Goal: Transaction & Acquisition: Purchase product/service

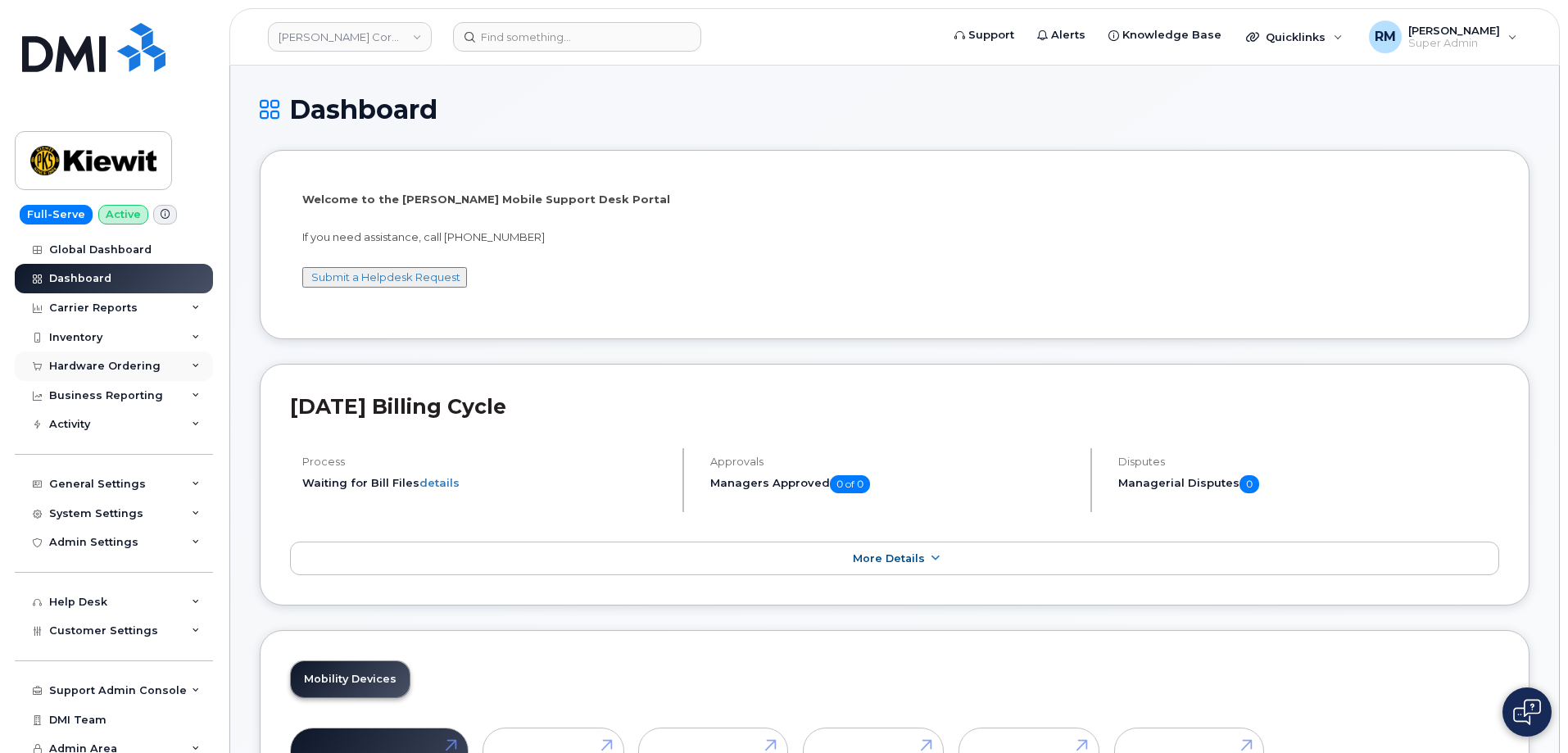
click at [122, 364] on div "Hardware Ordering" at bounding box center [104, 366] width 112 height 13
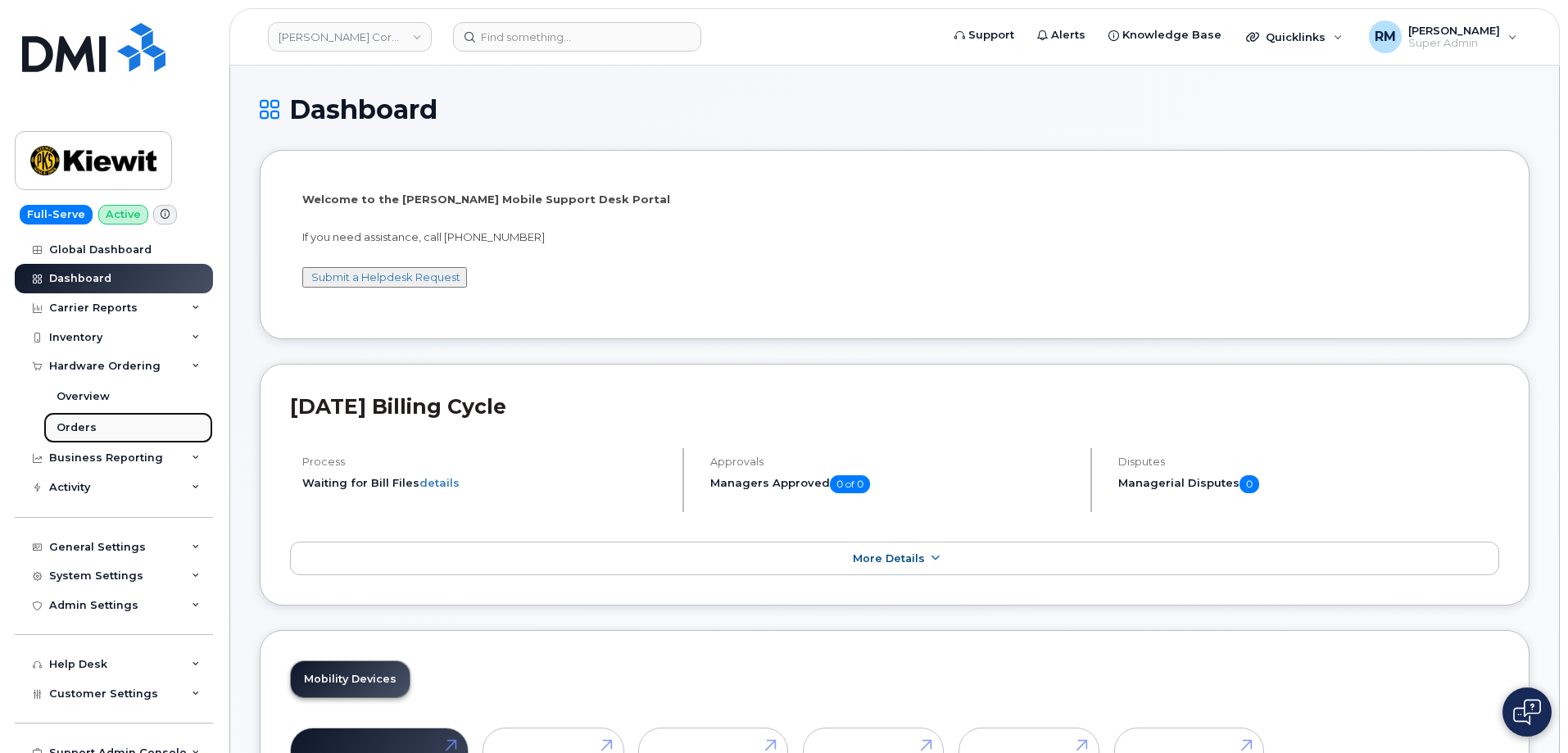
click at [83, 427] on div "Orders" at bounding box center [76, 427] width 40 height 15
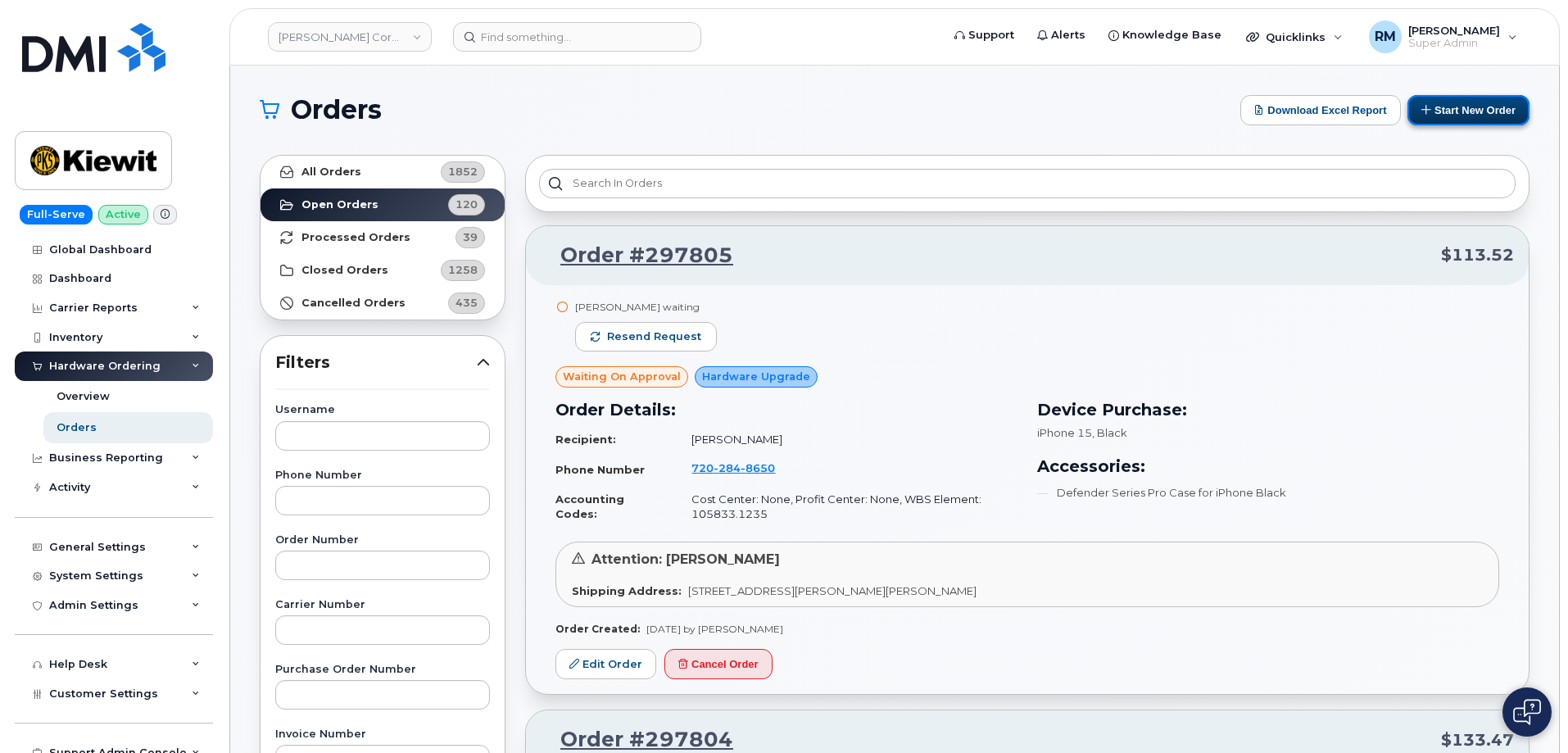
click at [1463, 120] on button "Start New Order" at bounding box center [1468, 110] width 122 height 30
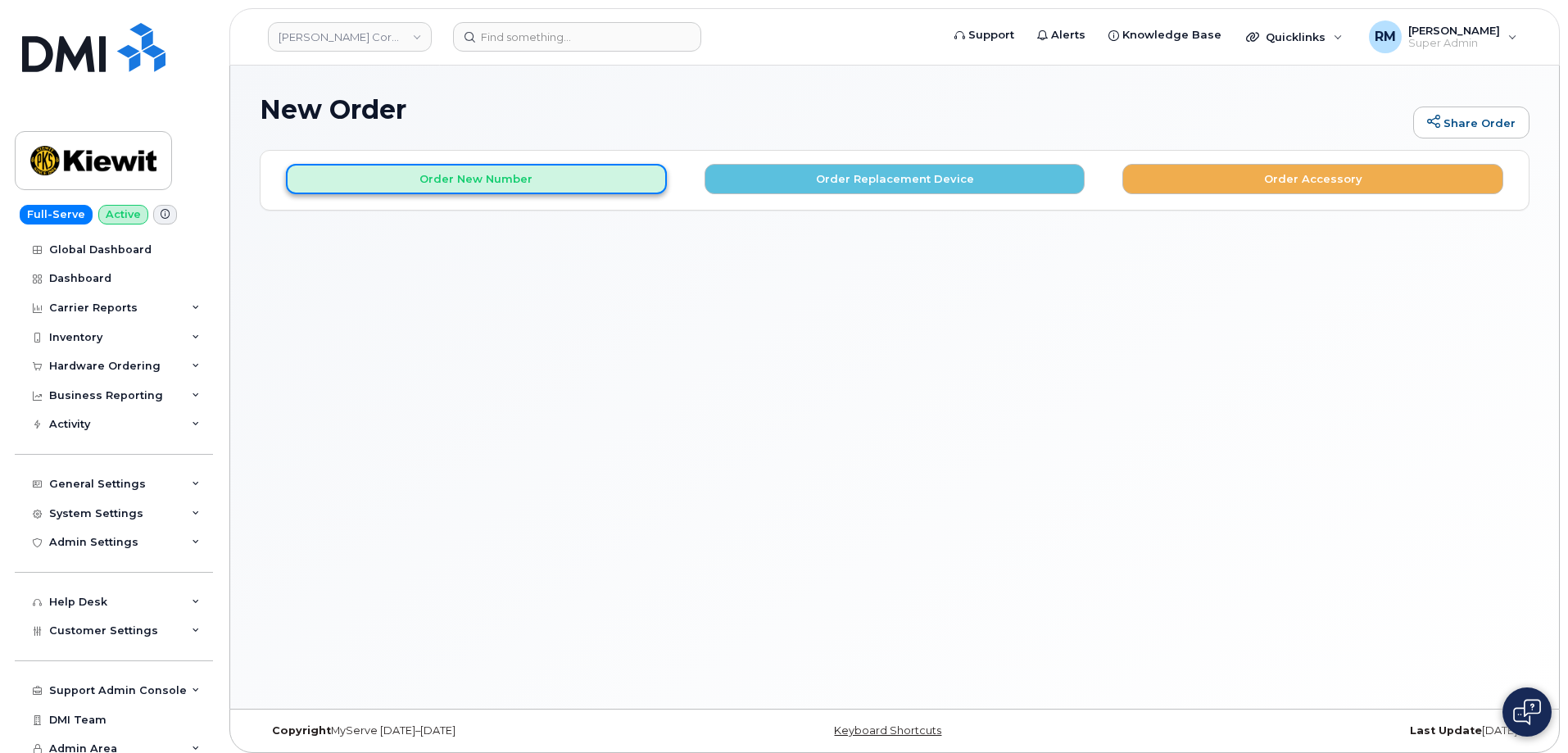
click at [458, 174] on button "Order New Number" at bounding box center [476, 179] width 381 height 30
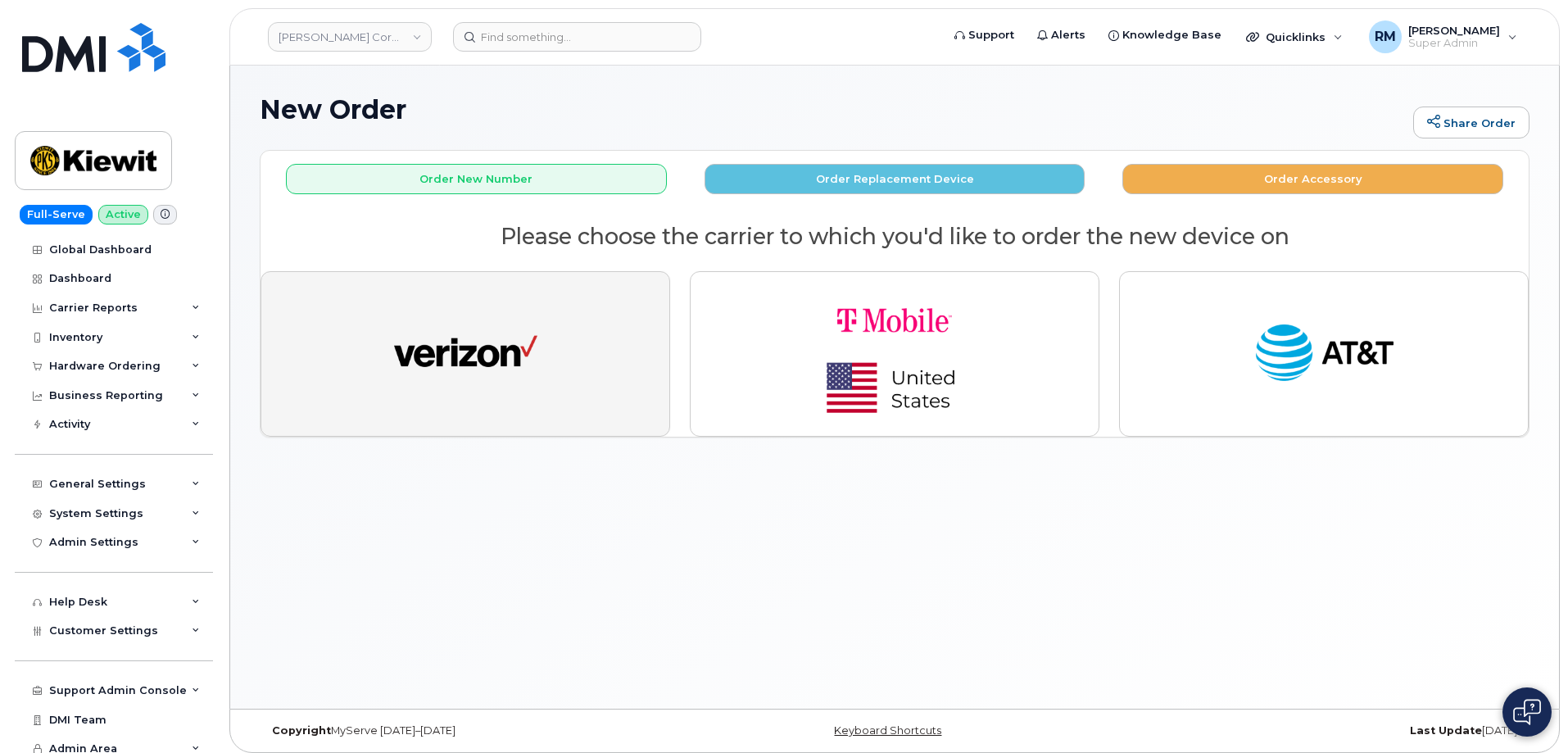
click at [451, 341] on img "button" at bounding box center [465, 354] width 143 height 74
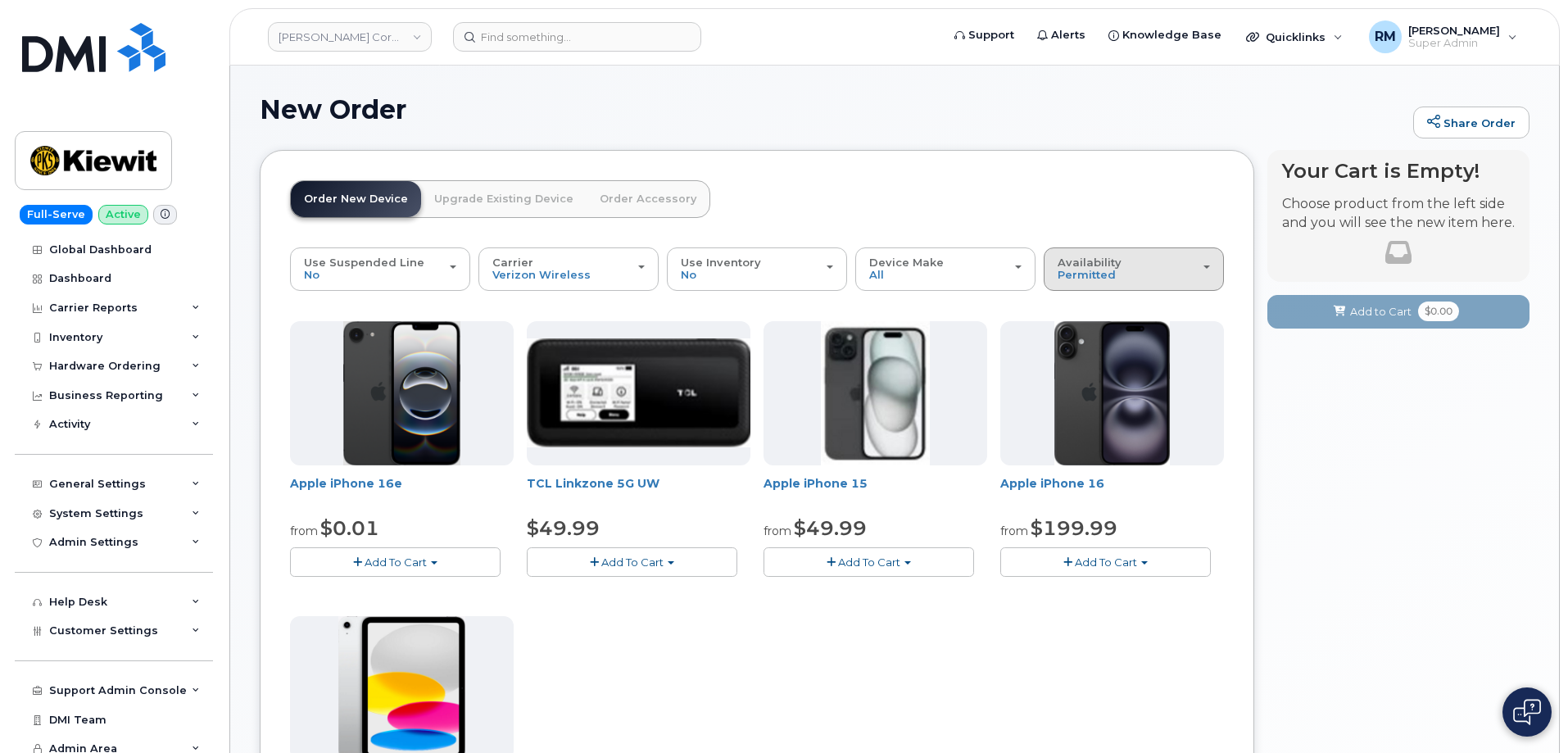
click at [1106, 261] on span "Availability" at bounding box center [1089, 262] width 64 height 13
click at [1066, 336] on label "All" at bounding box center [1064, 334] width 34 height 19
click at [0, 0] on input "All" at bounding box center [0, 0] width 0 height 0
